Goal: Task Accomplishment & Management: Manage account settings

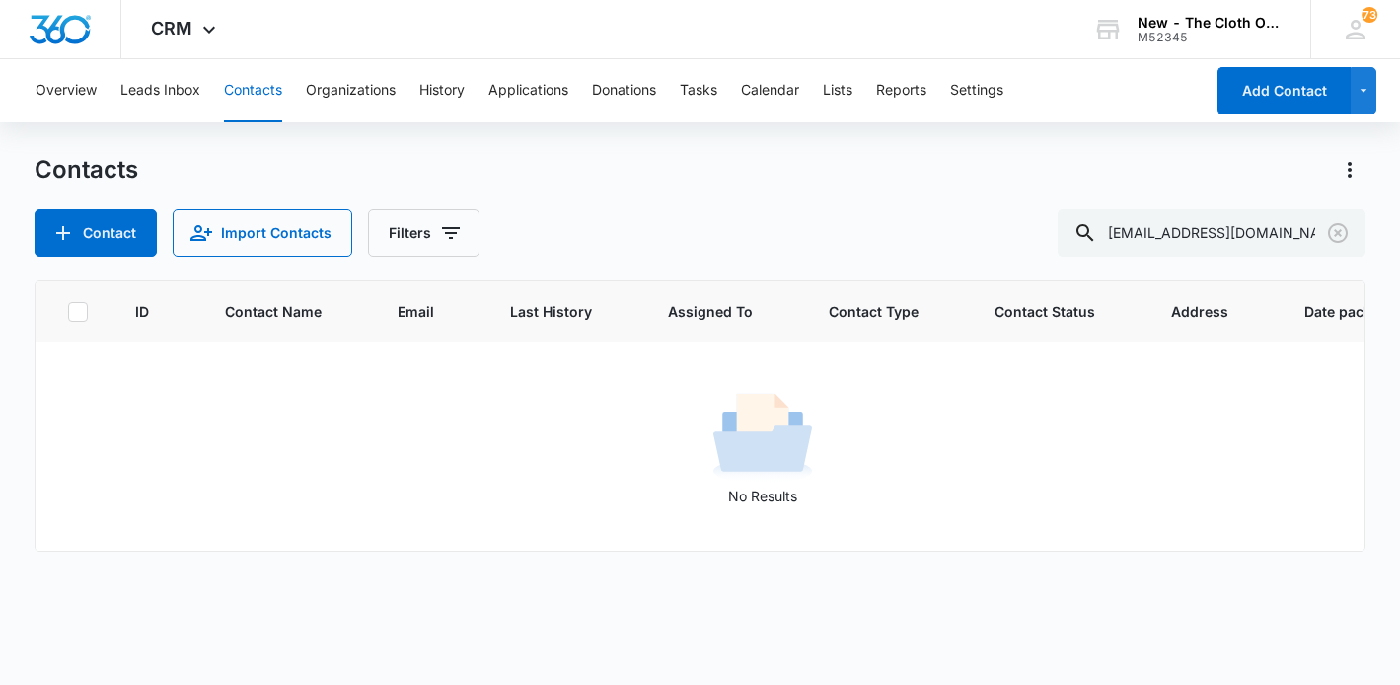
click at [254, 85] on button "Contacts" at bounding box center [253, 90] width 58 height 63
click at [1221, 231] on input "[EMAIL_ADDRESS][DOMAIN_NAME]" at bounding box center [1212, 232] width 308 height 47
type input "[PERSON_NAME]"
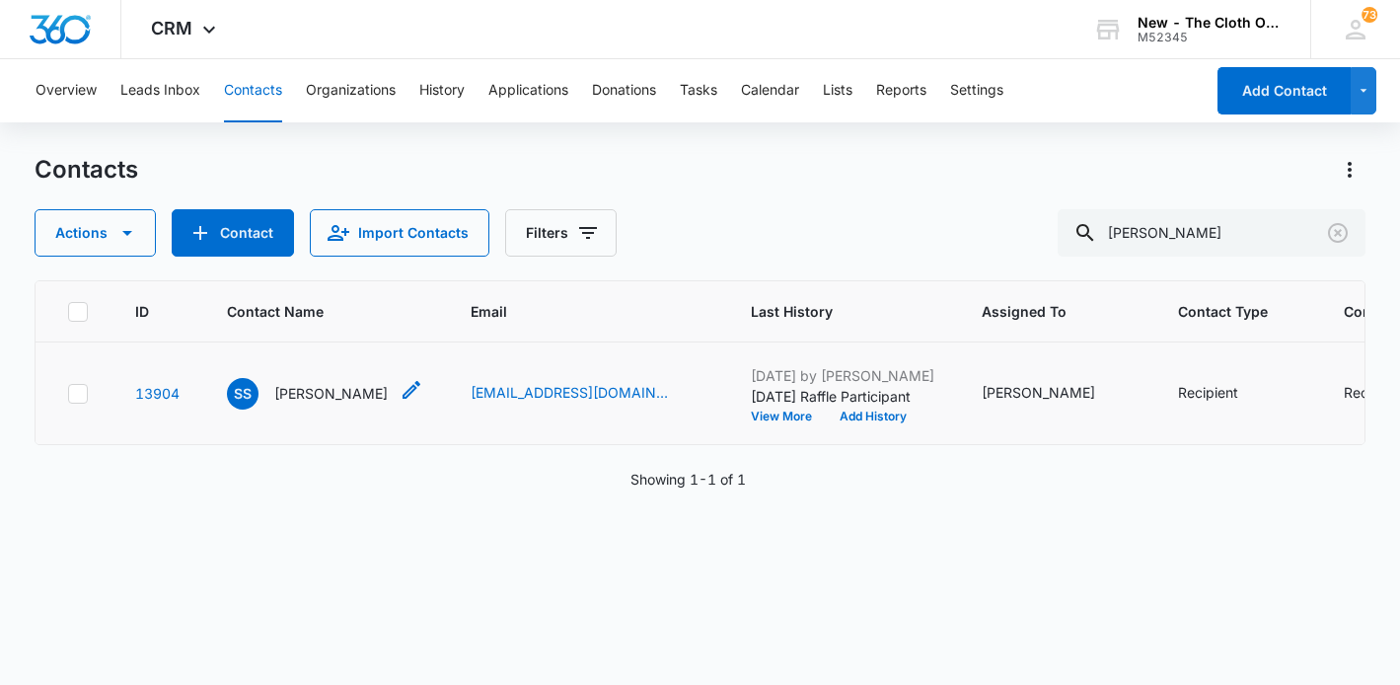
click at [346, 404] on p "[PERSON_NAME]" at bounding box center [330, 393] width 113 height 21
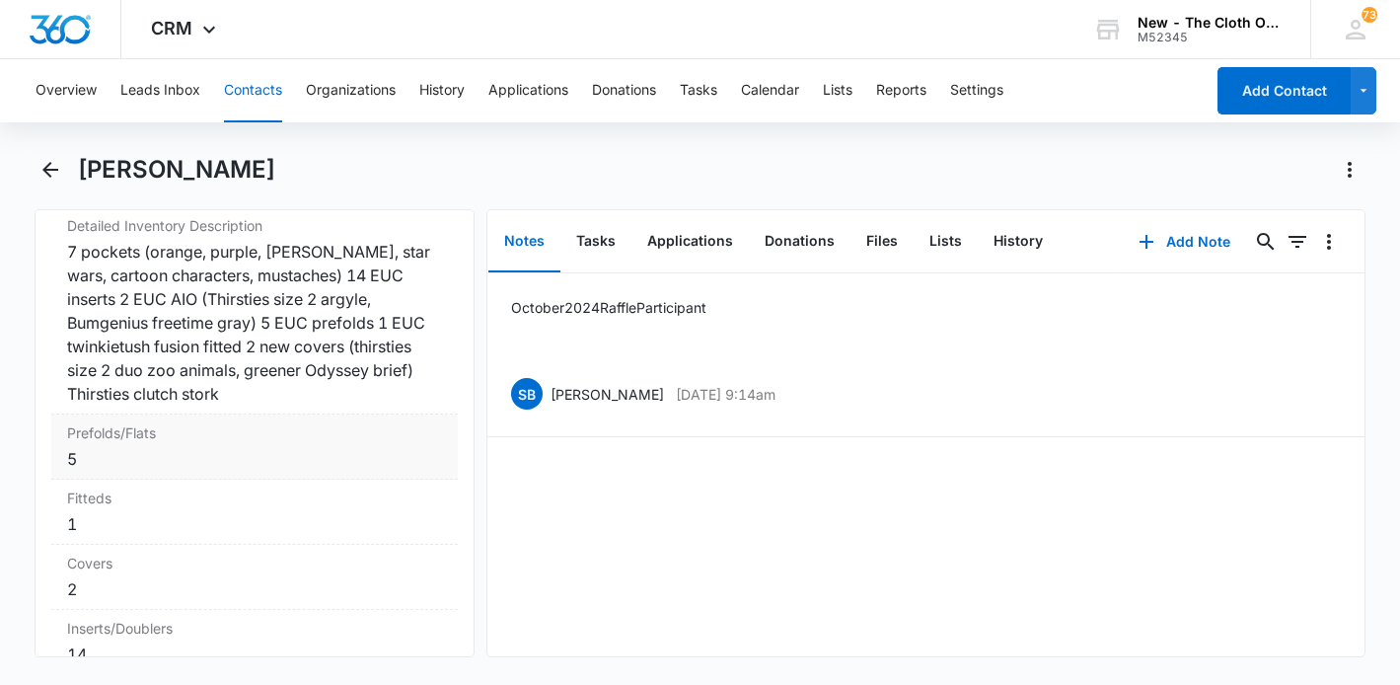
scroll to position [4921, 0]
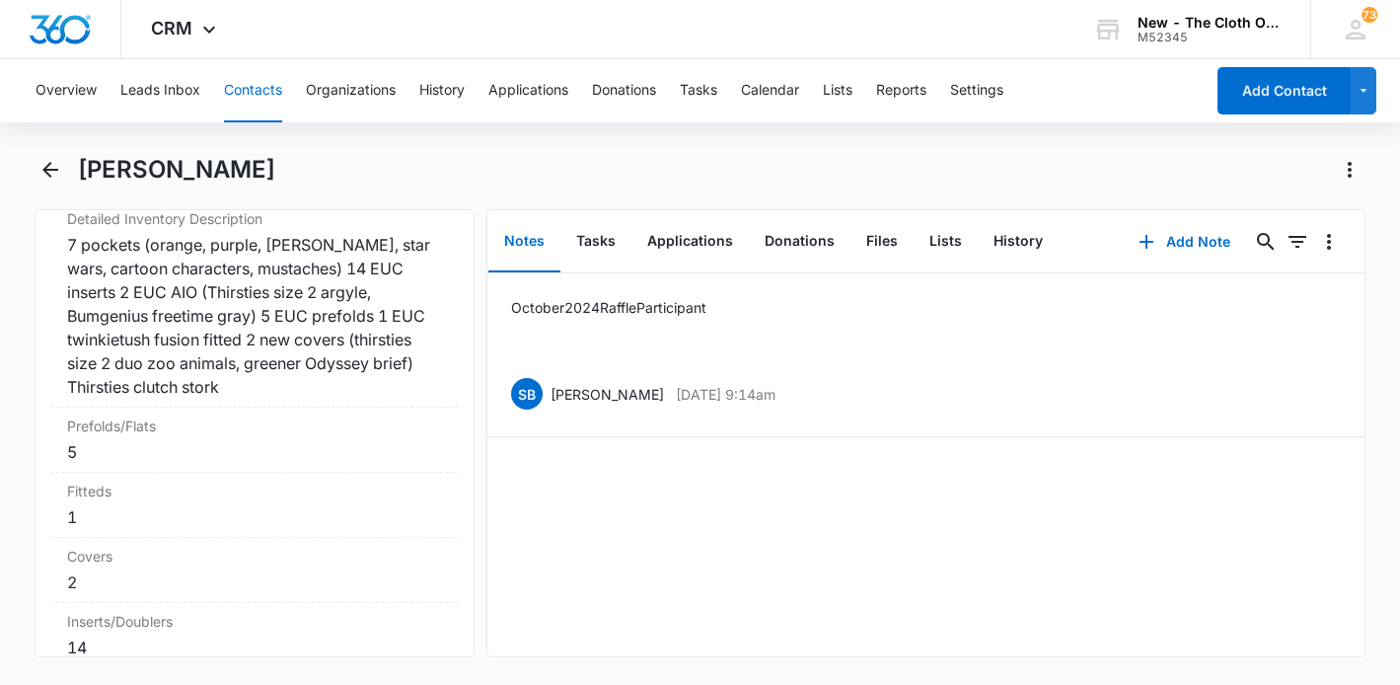
click at [252, 91] on button "Contacts" at bounding box center [253, 90] width 58 height 63
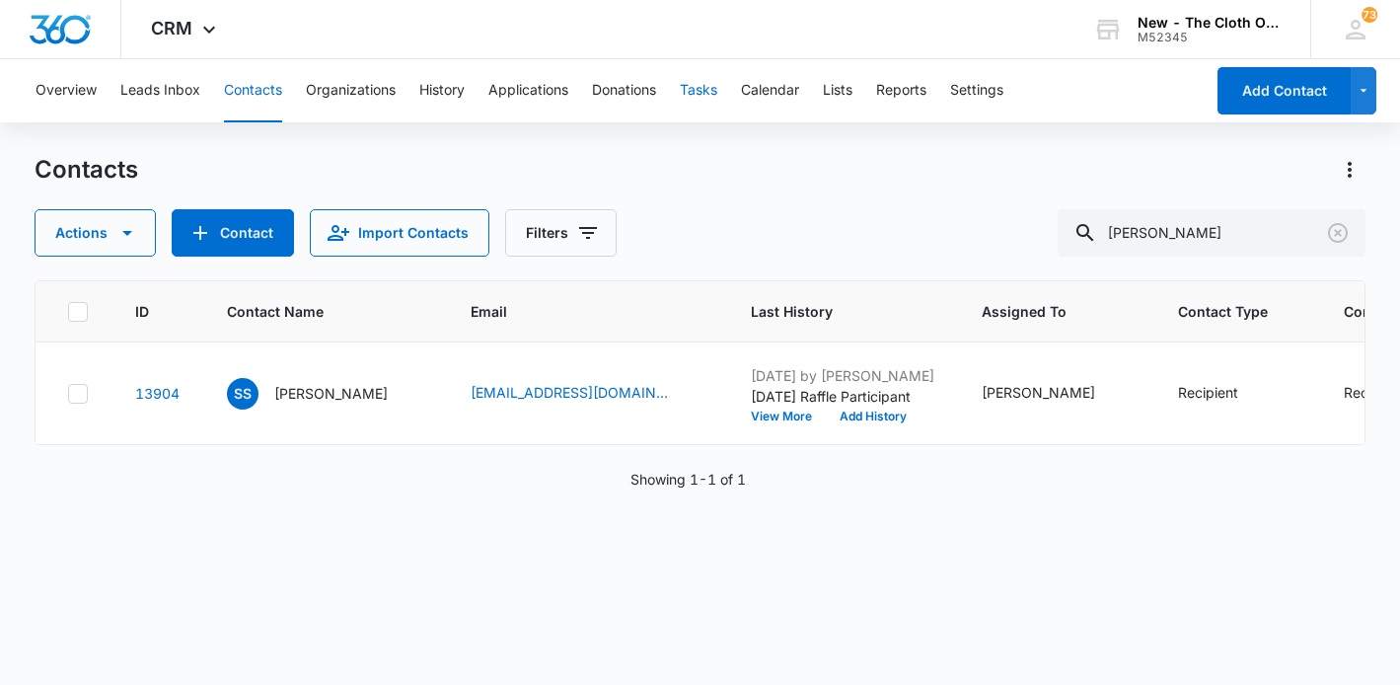
click at [704, 92] on button "Tasks" at bounding box center [698, 90] width 37 height 63
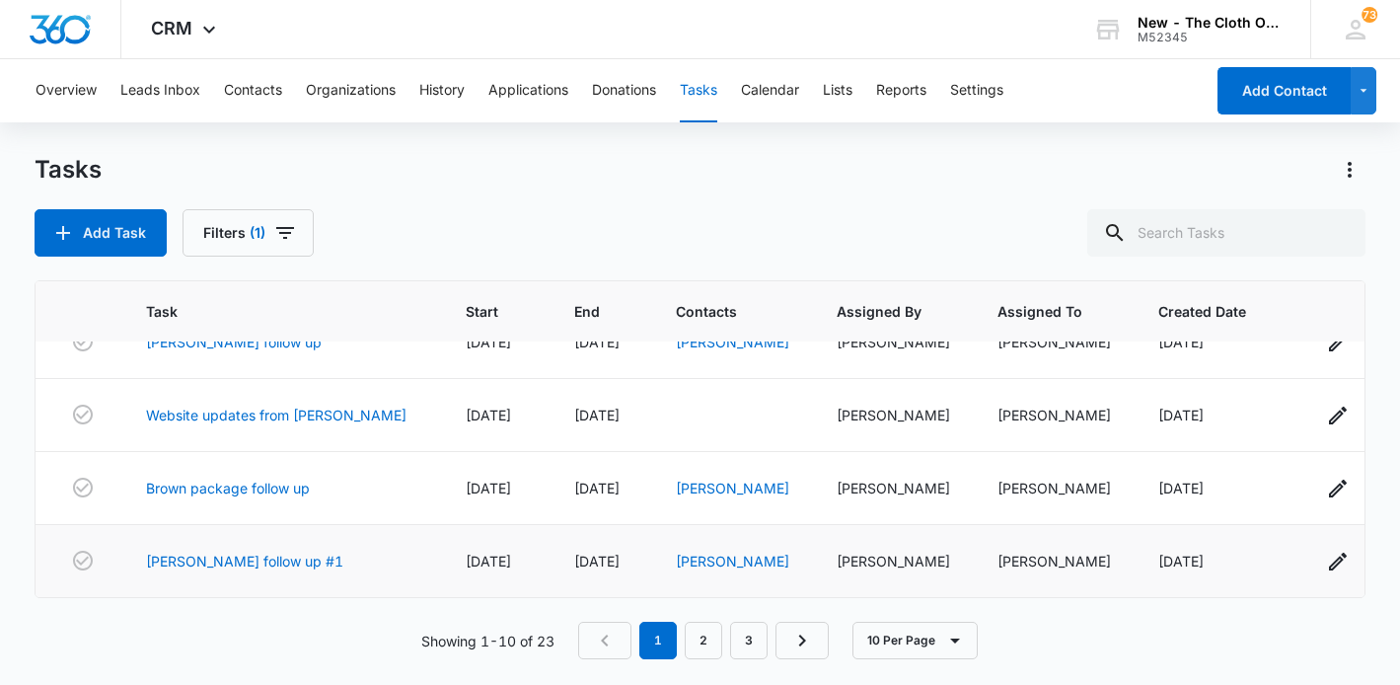
scroll to position [367, 0]
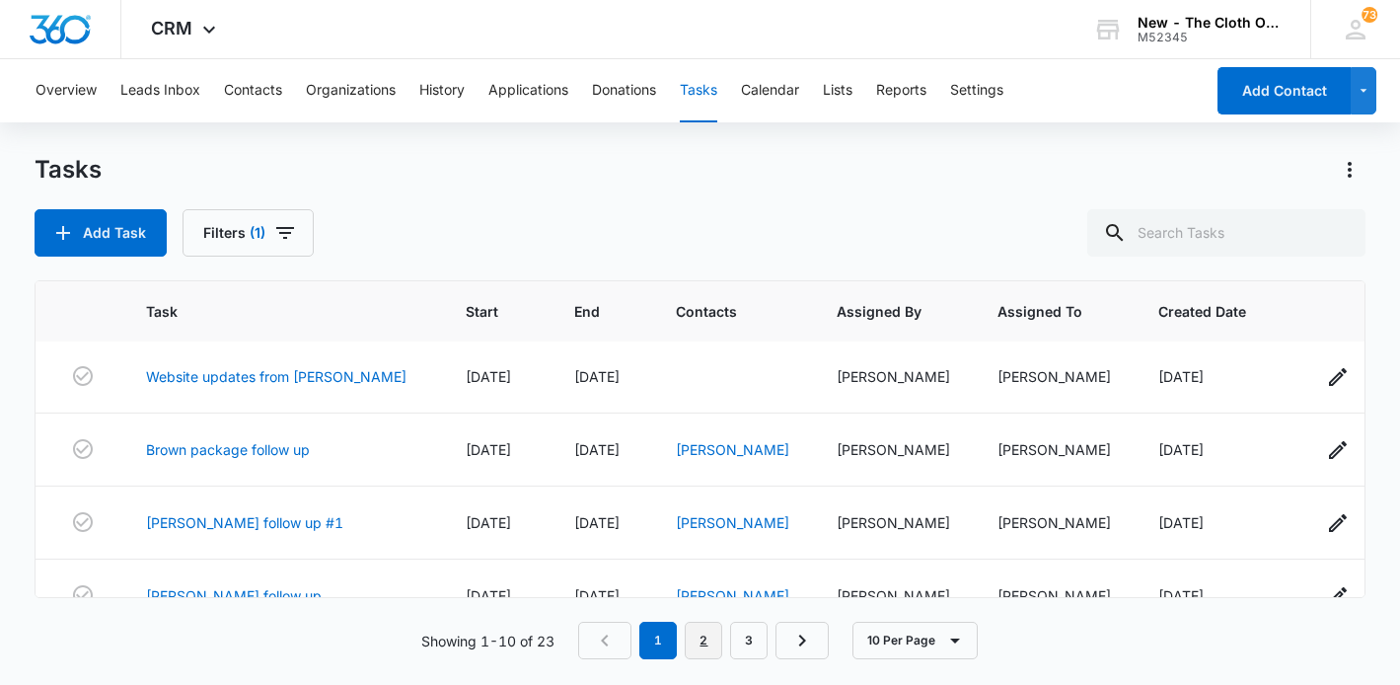
click at [700, 640] on link "2" at bounding box center [703, 640] width 37 height 37
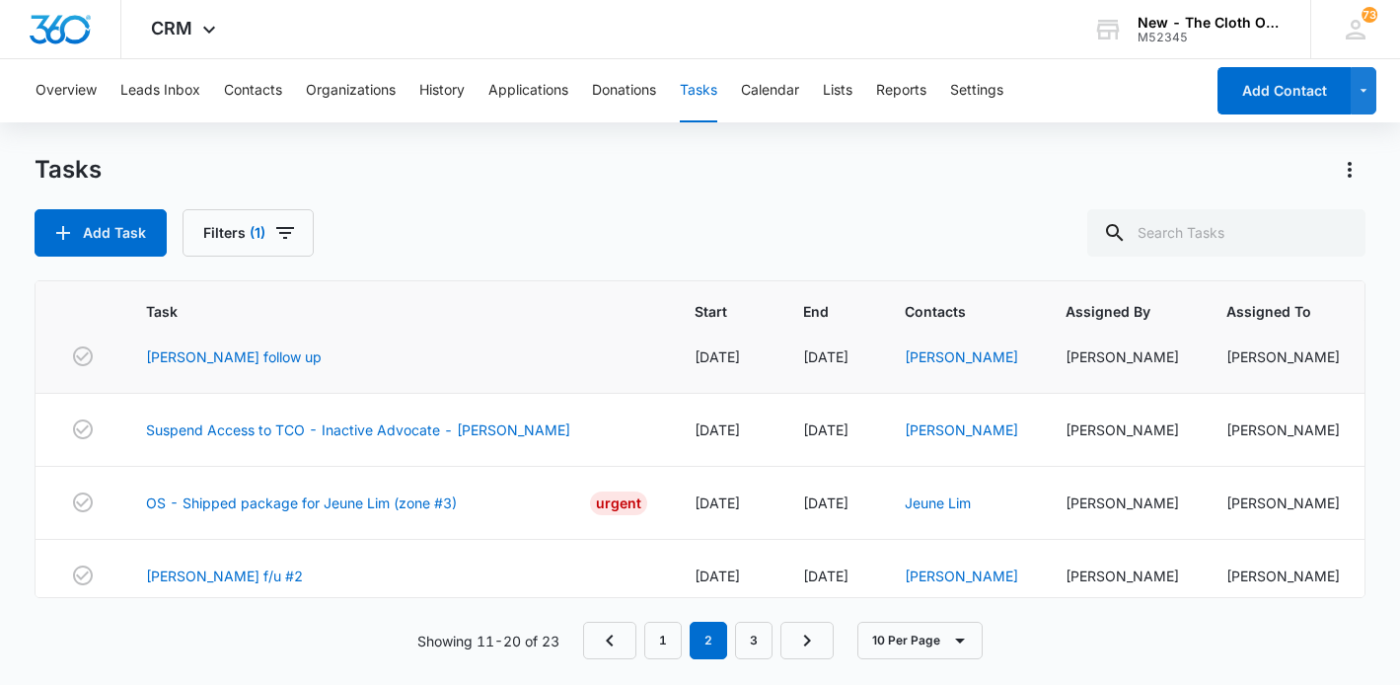
scroll to position [103, 0]
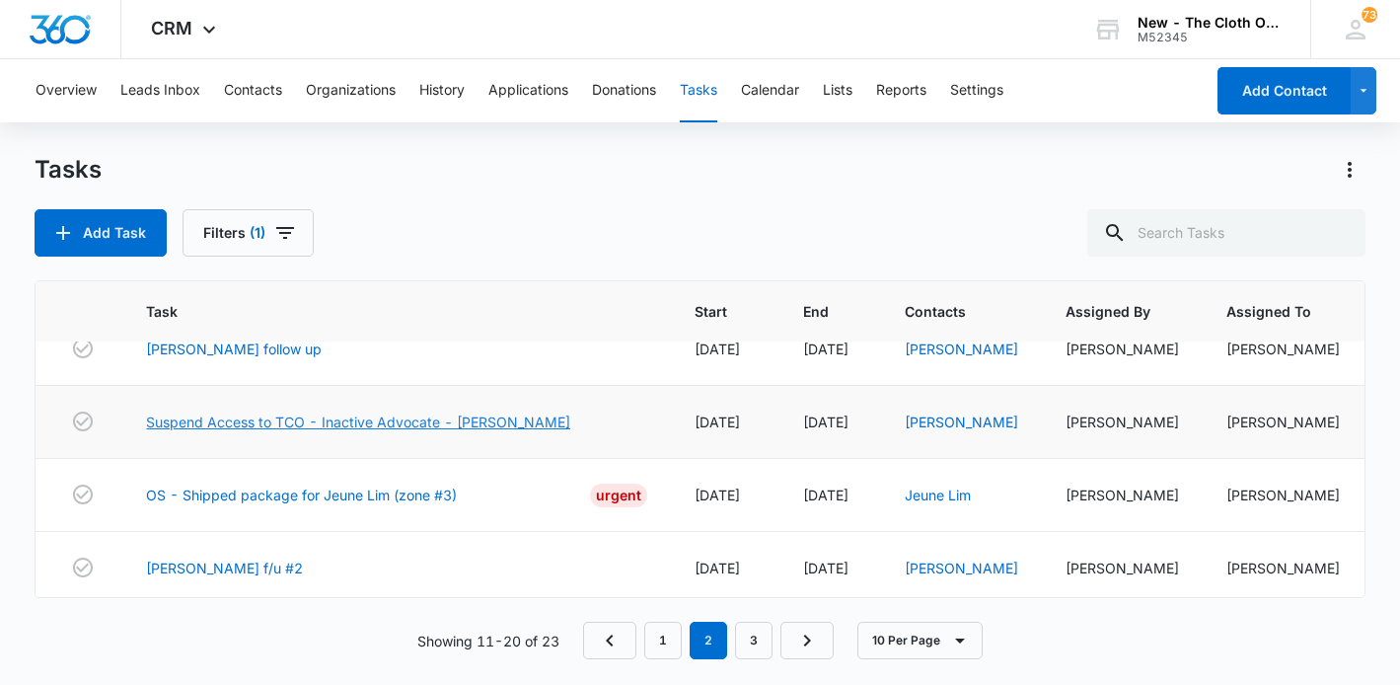
click at [403, 425] on link "Suspend Access to TCO - Inactive Advocate - [PERSON_NAME]" at bounding box center [358, 421] width 424 height 21
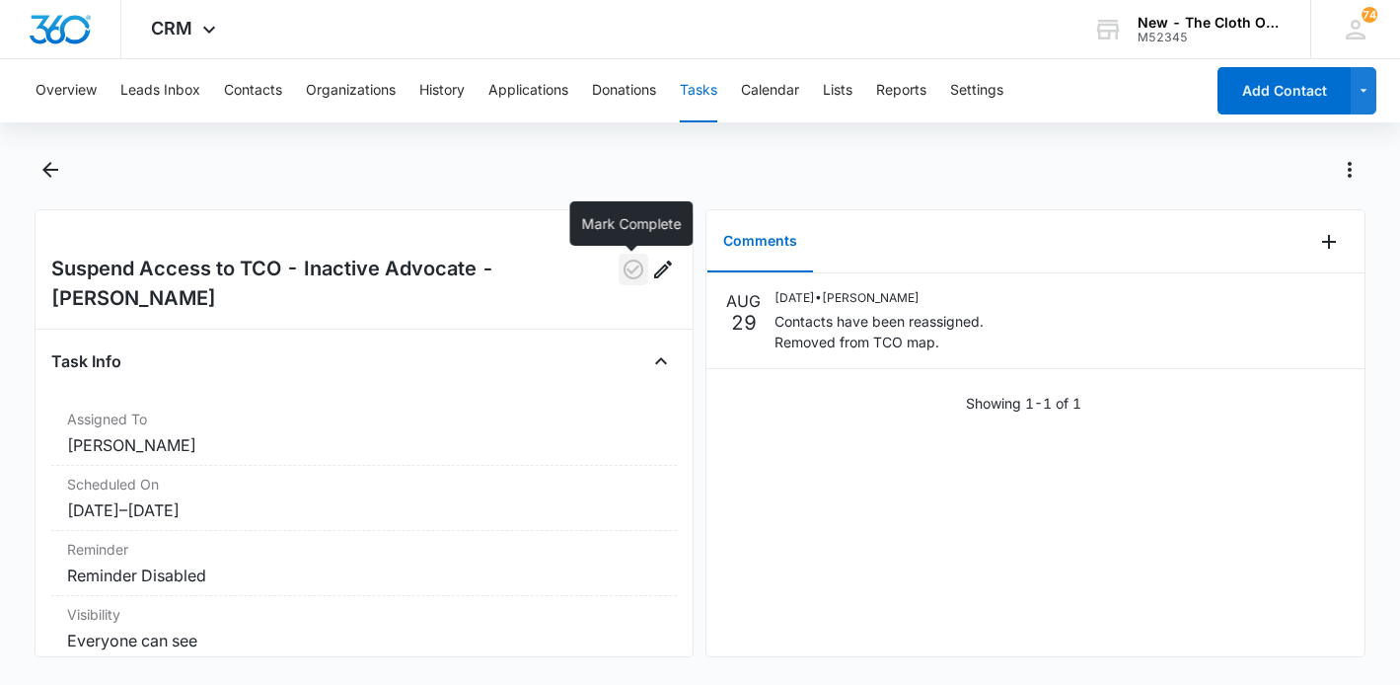
click at [632, 268] on icon "button" at bounding box center [634, 269] width 20 height 20
click at [201, 33] on icon at bounding box center [209, 35] width 24 height 24
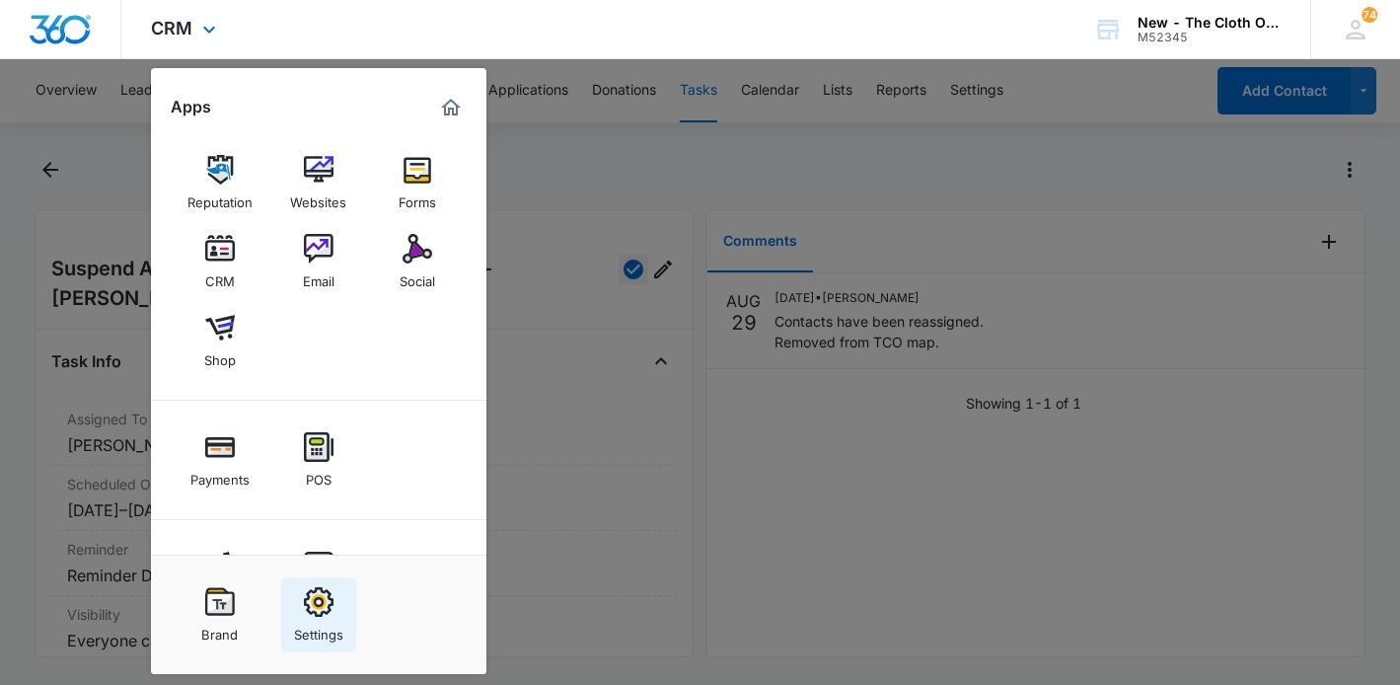
click at [312, 620] on div "Settings" at bounding box center [318, 630] width 49 height 26
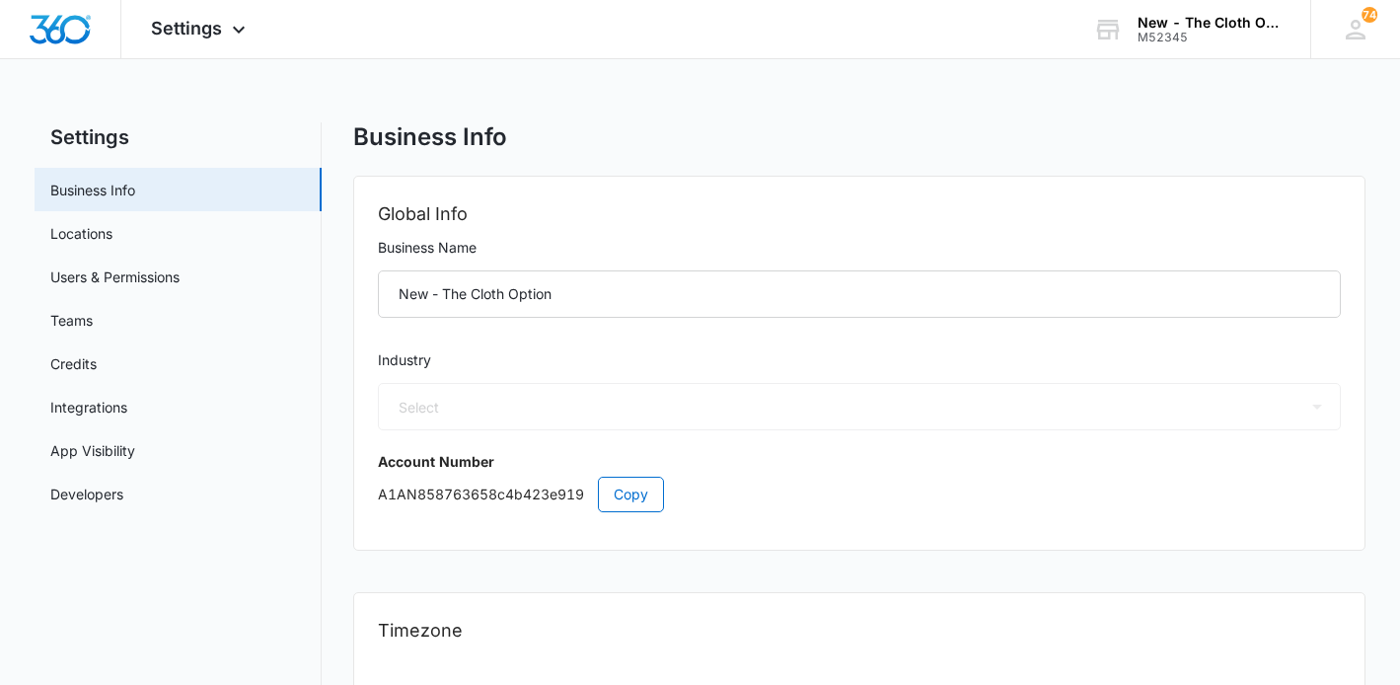
select select "52"
select select "US"
select select "America/Chicago"
click at [98, 275] on link "Users & Permissions" at bounding box center [114, 276] width 129 height 21
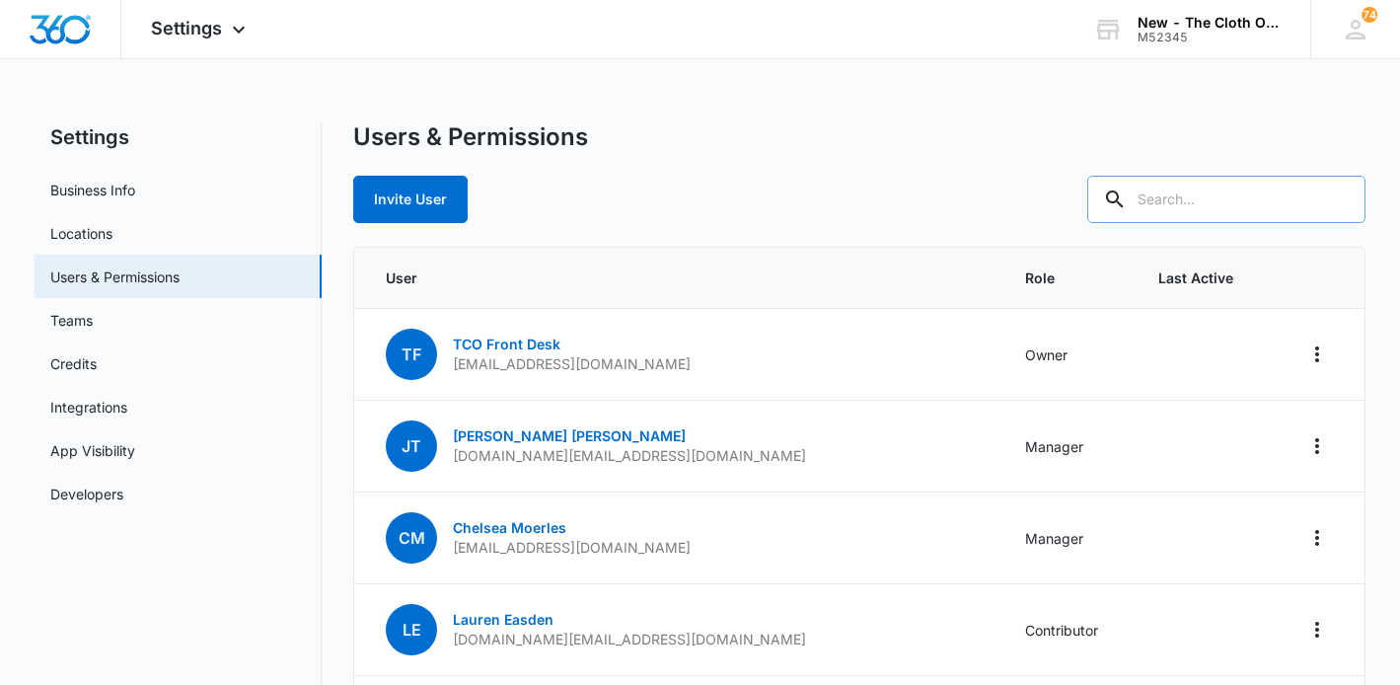
click at [1247, 203] on input "text" at bounding box center [1226, 199] width 278 height 47
type input "makira"
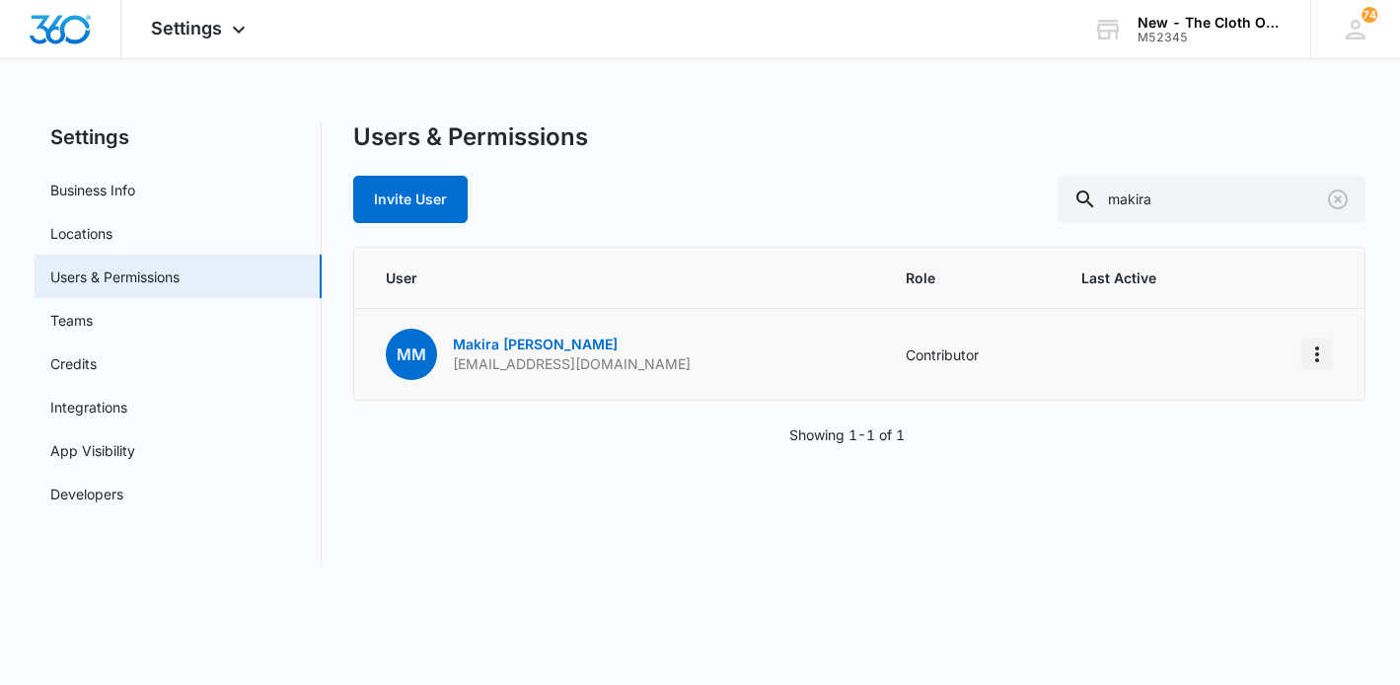
click at [1313, 357] on icon "Actions" at bounding box center [1317, 354] width 24 height 24
click at [1181, 440] on div "Remove User" at bounding box center [1218, 439] width 132 height 14
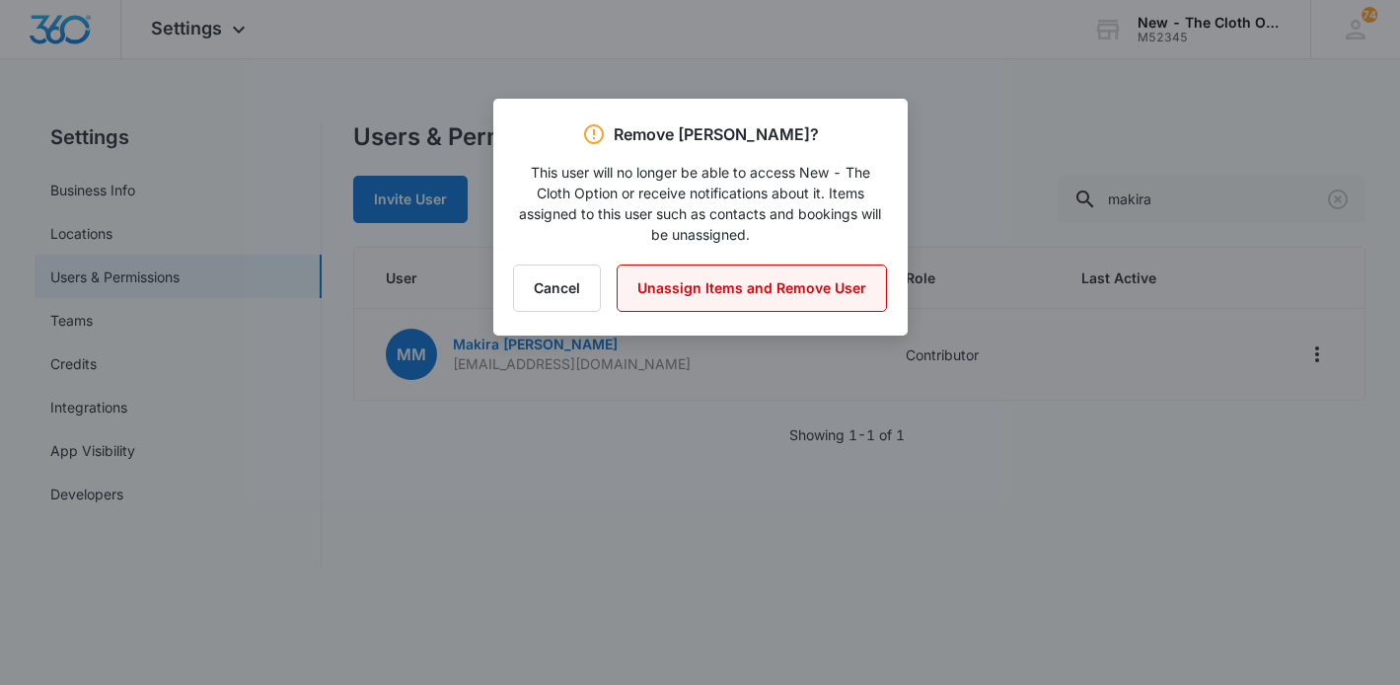
click at [733, 287] on button "Unassign Items and Remove User" at bounding box center [752, 287] width 270 height 47
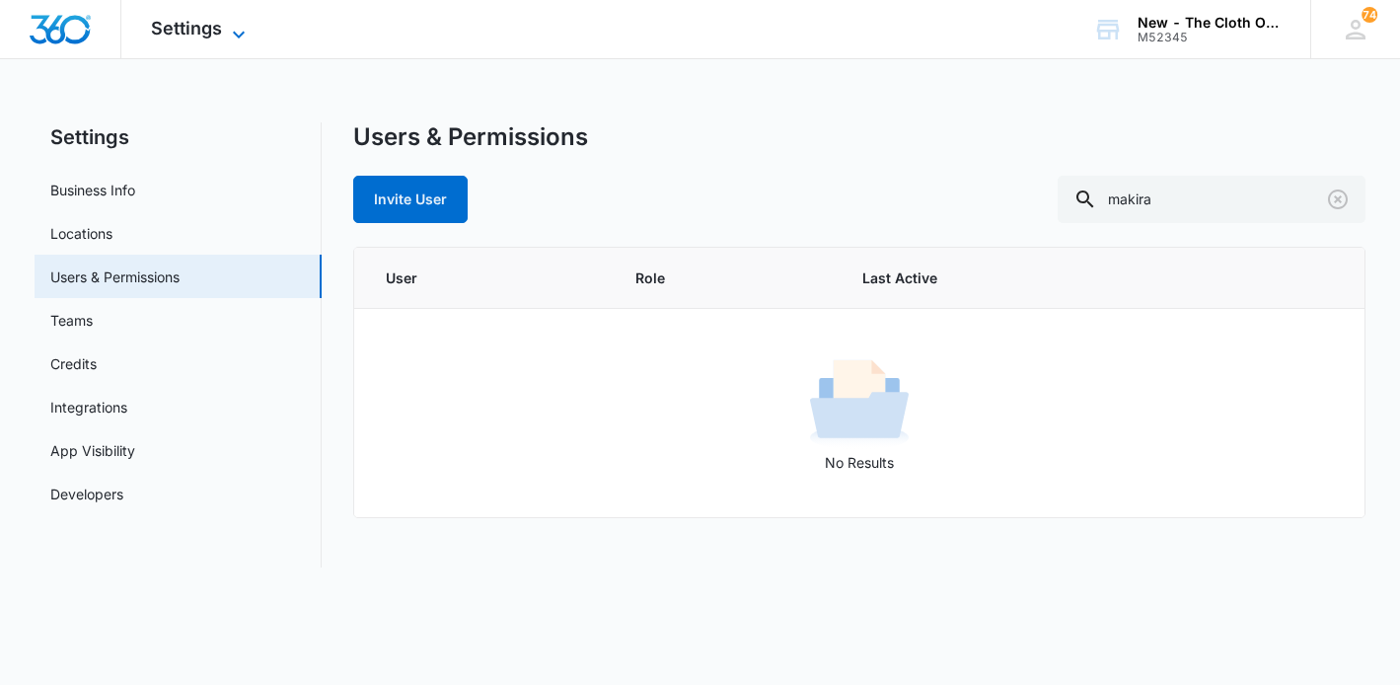
click at [239, 26] on icon at bounding box center [239, 35] width 24 height 24
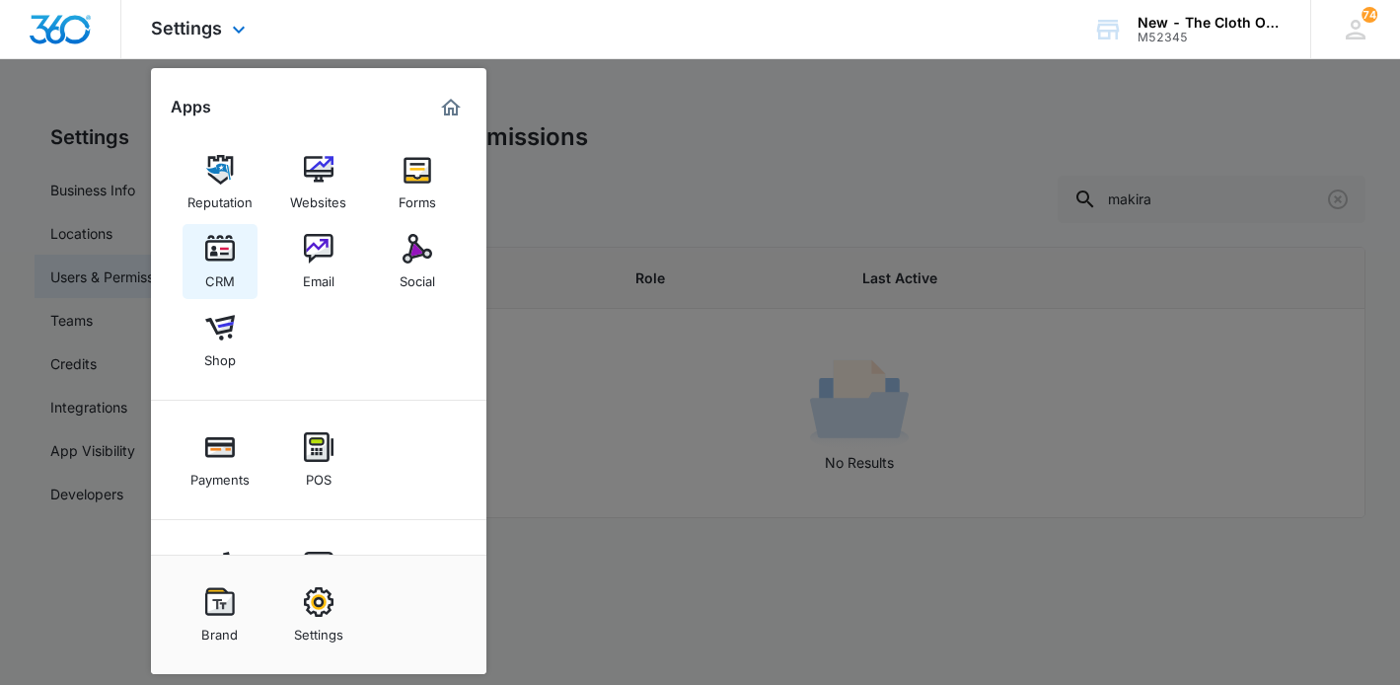
click at [215, 267] on div "CRM" at bounding box center [220, 276] width 30 height 26
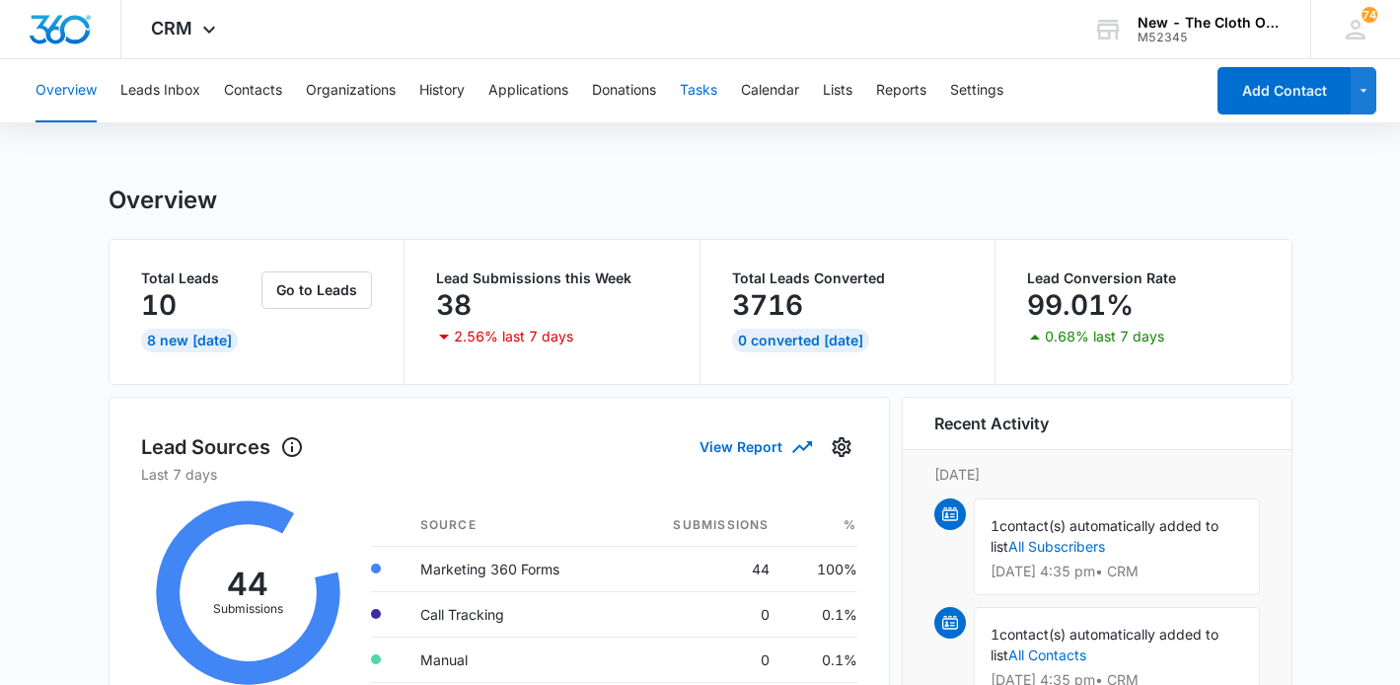
click at [713, 91] on button "Tasks" at bounding box center [698, 90] width 37 height 63
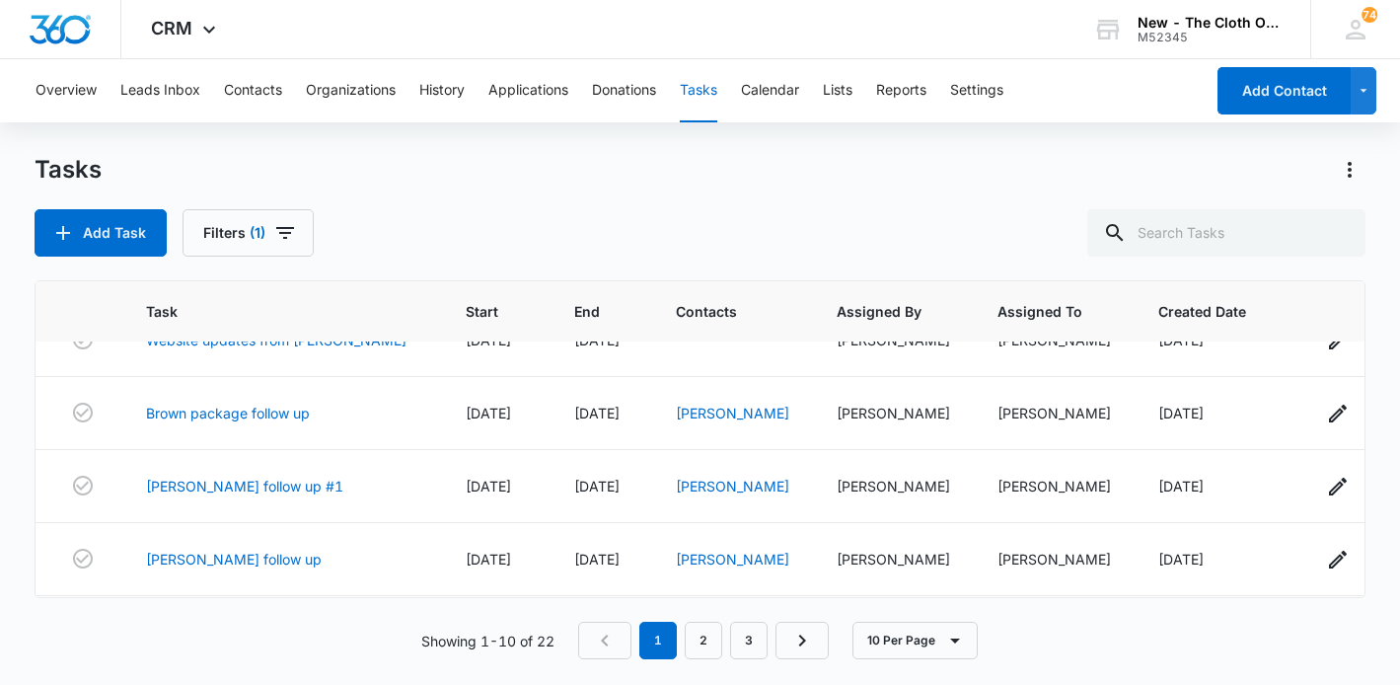
scroll to position [480, 0]
click at [709, 643] on link "2" at bounding box center [703, 640] width 37 height 37
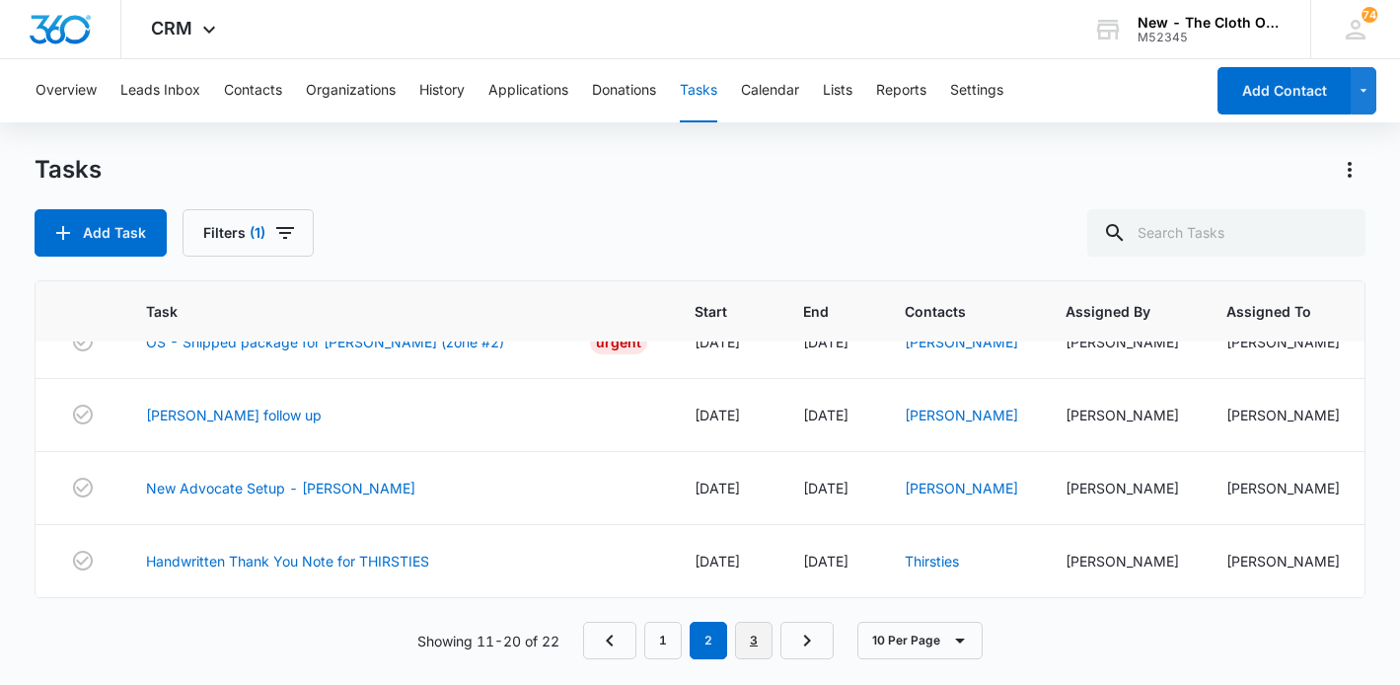
click at [754, 637] on link "3" at bounding box center [753, 640] width 37 height 37
